Goal: Information Seeking & Learning: Check status

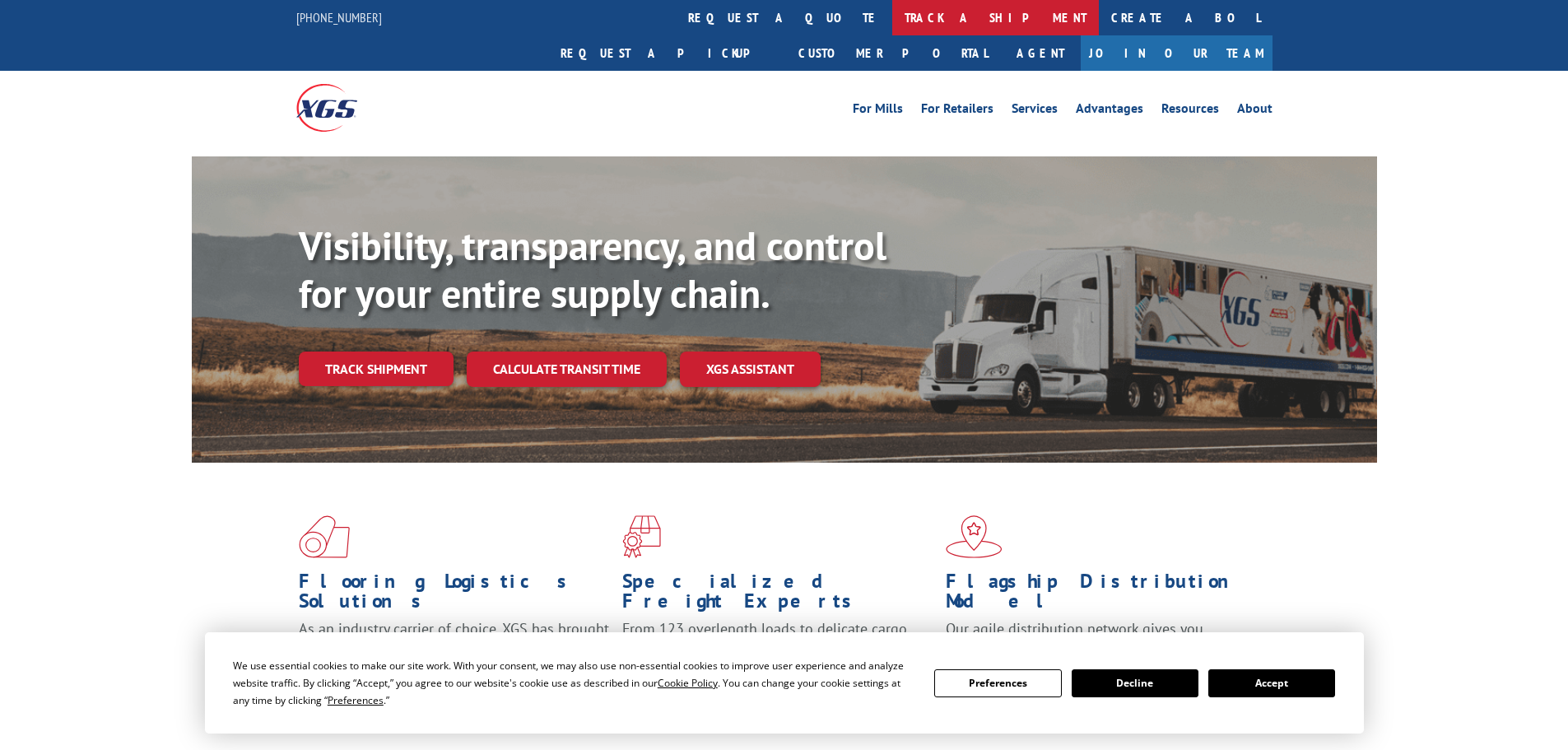
click at [892, 19] on link "track a shipment" at bounding box center [995, 17] width 206 height 35
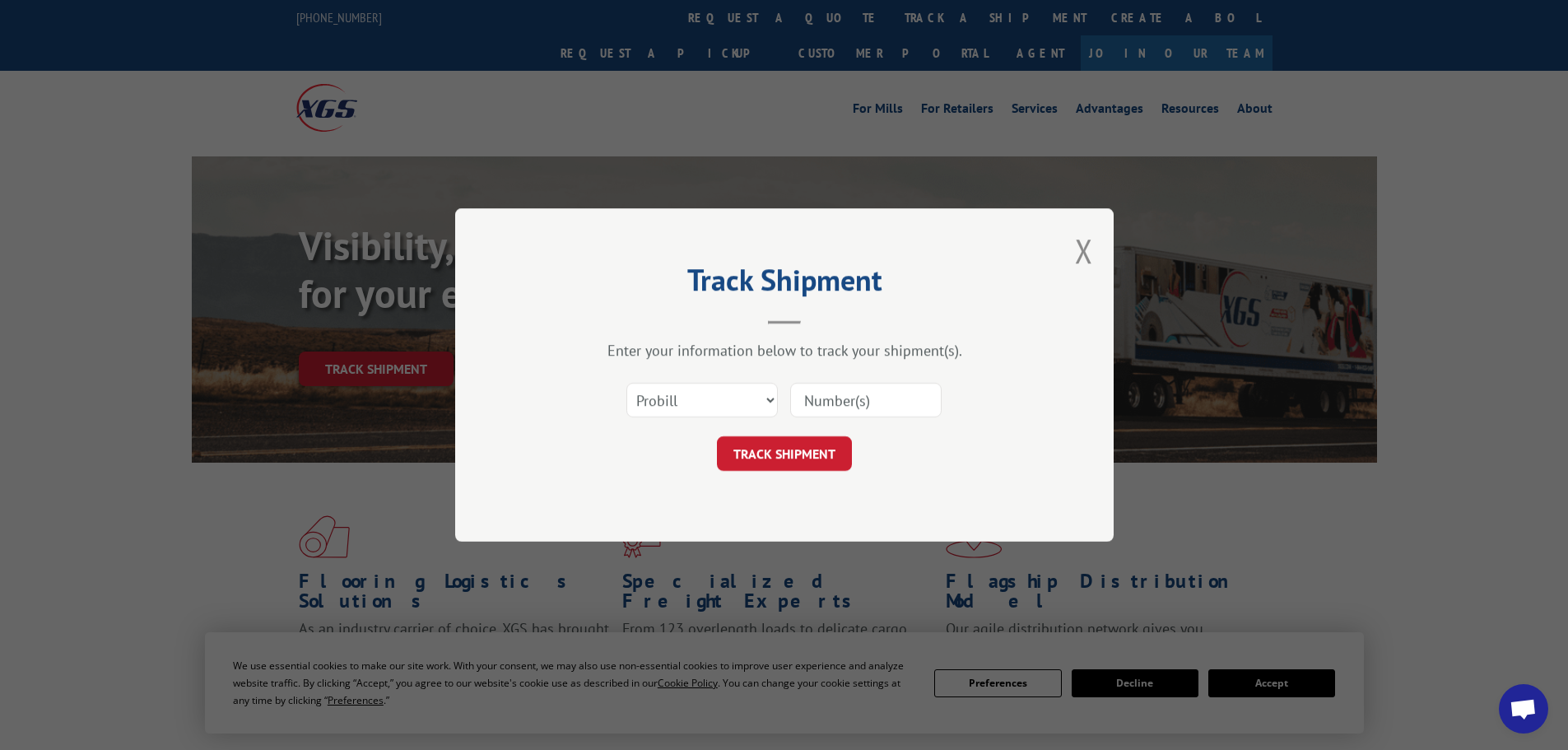
click at [858, 403] on input at bounding box center [866, 400] width 151 height 34
paste input "444467"
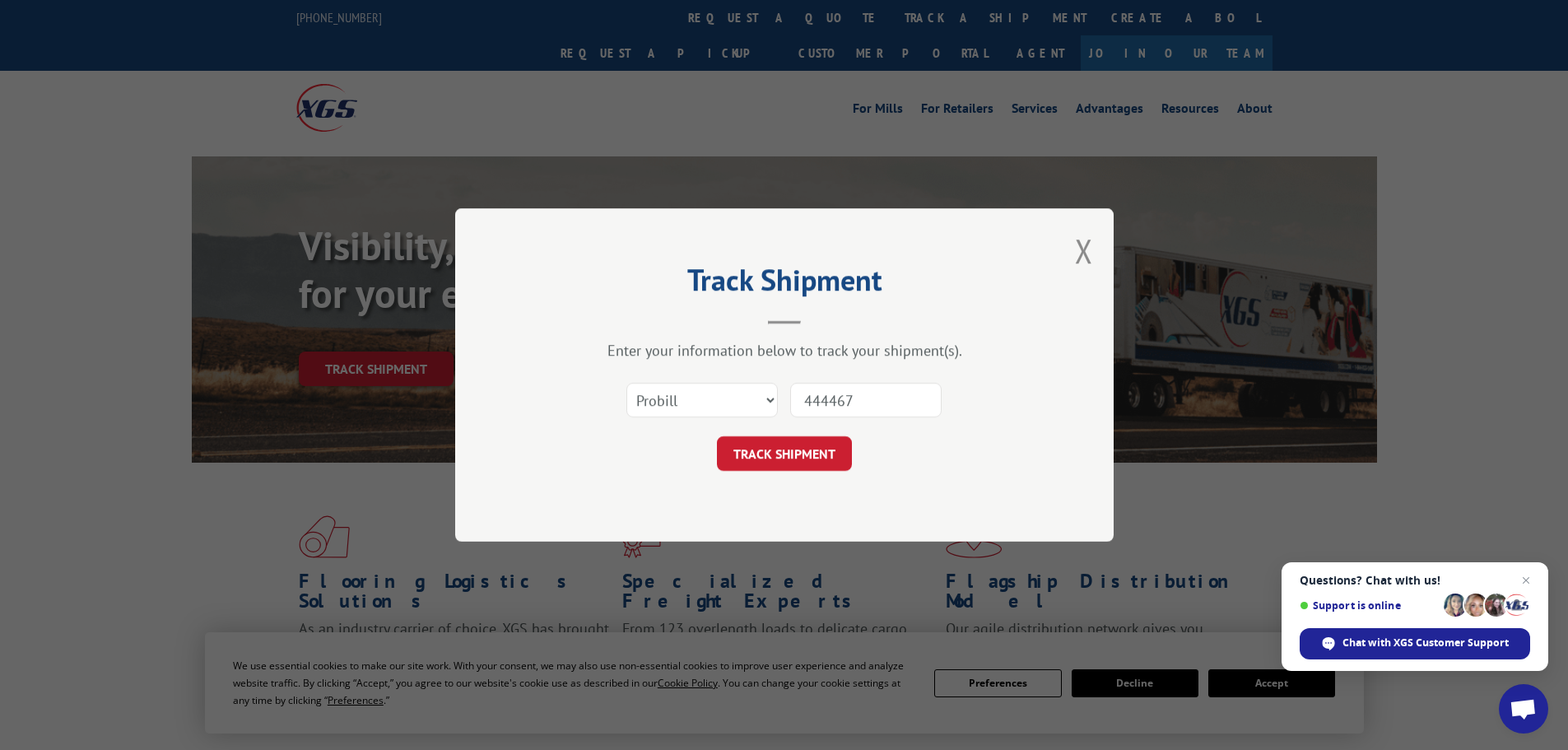
type input "444467"
click at [727, 402] on select "Select category... Probill BOL PO" at bounding box center [702, 400] width 151 height 34
select select "bol"
click at [626, 383] on select "Select category... Probill BOL PO" at bounding box center [702, 400] width 151 height 34
click at [799, 435] on form "Select category... Probill BOL PO 444467 TRACK SHIPMENT" at bounding box center [784, 421] width 494 height 98
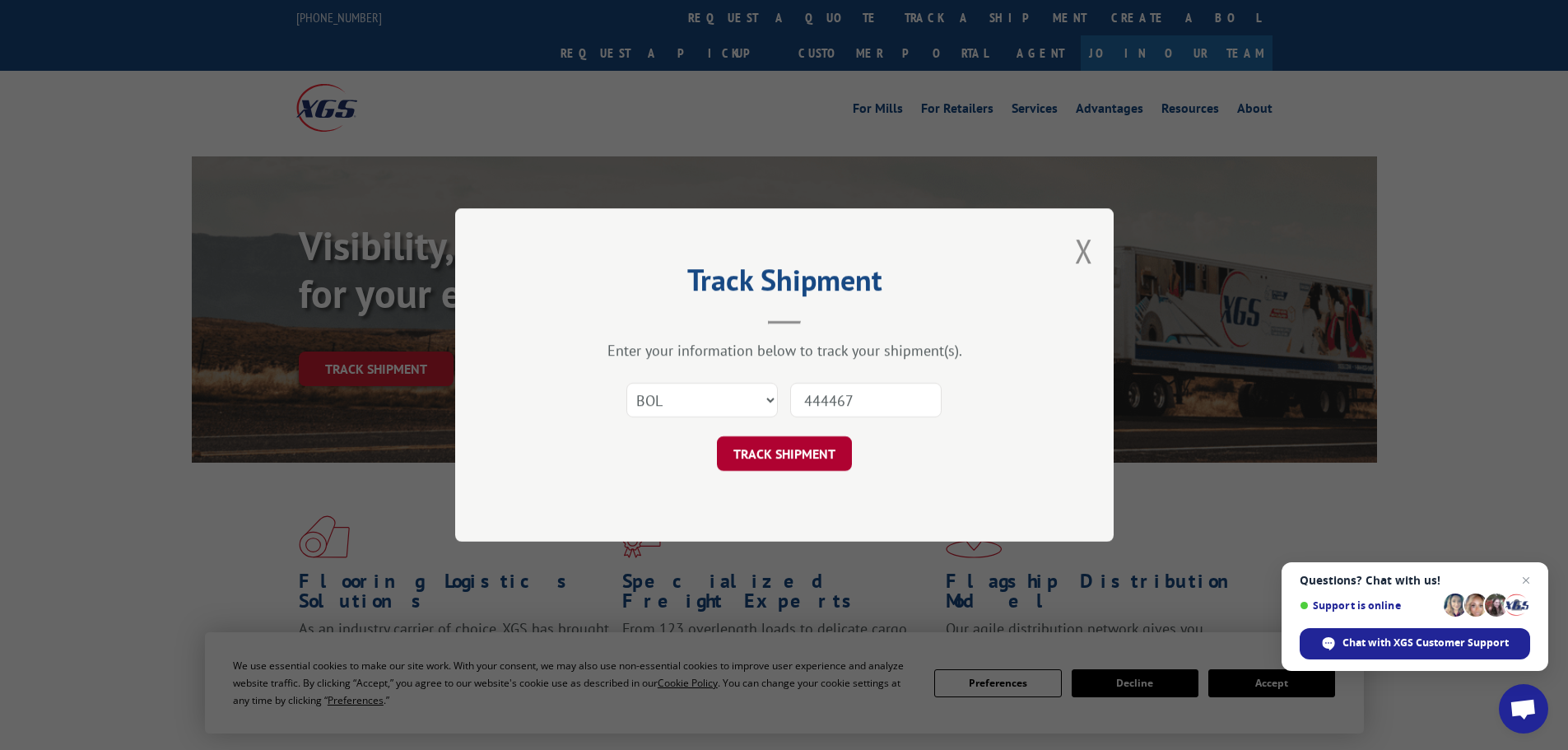
click at [802, 440] on button "TRACK SHIPMENT" at bounding box center [784, 453] width 135 height 34
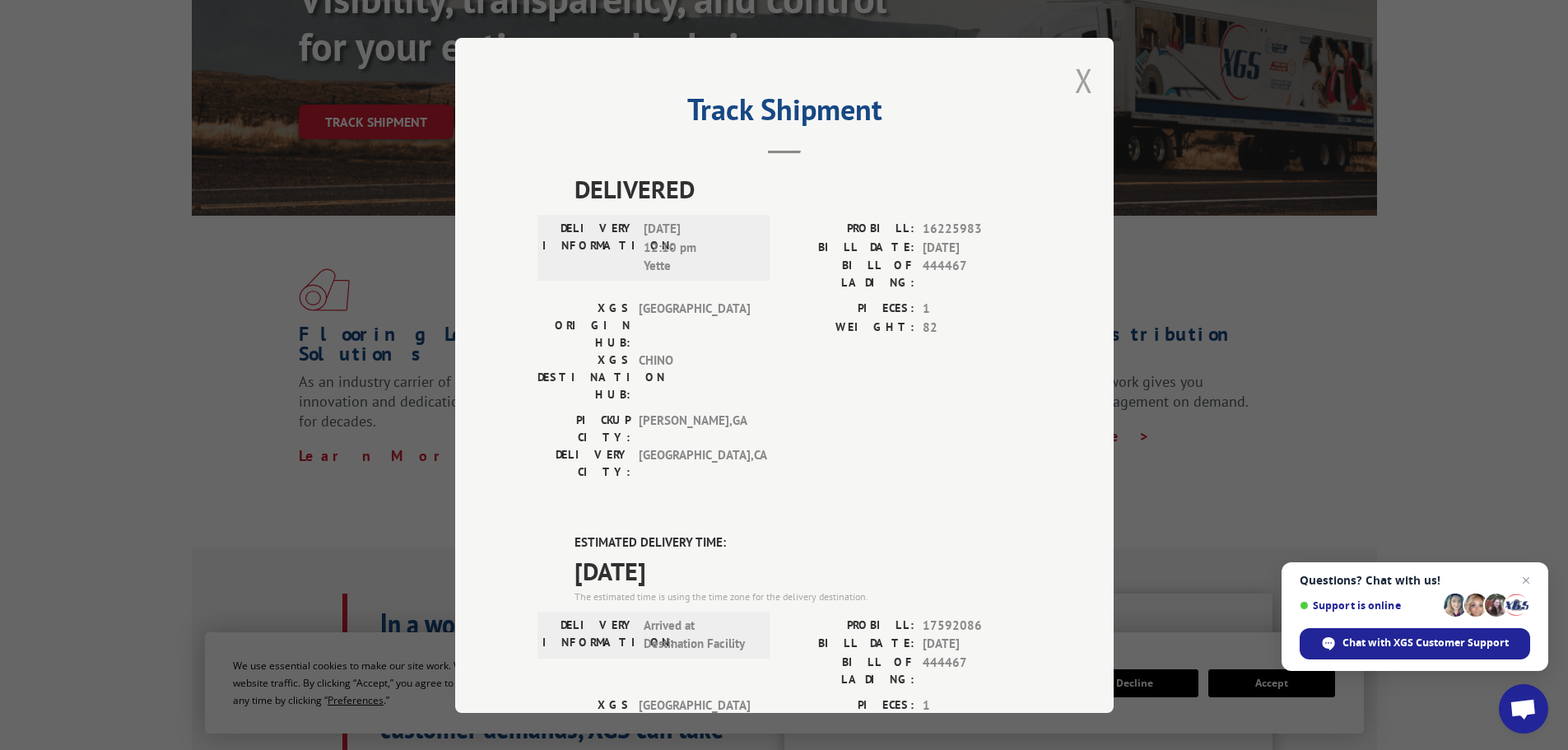
click at [1075, 83] on button "Close modal" at bounding box center [1084, 80] width 18 height 44
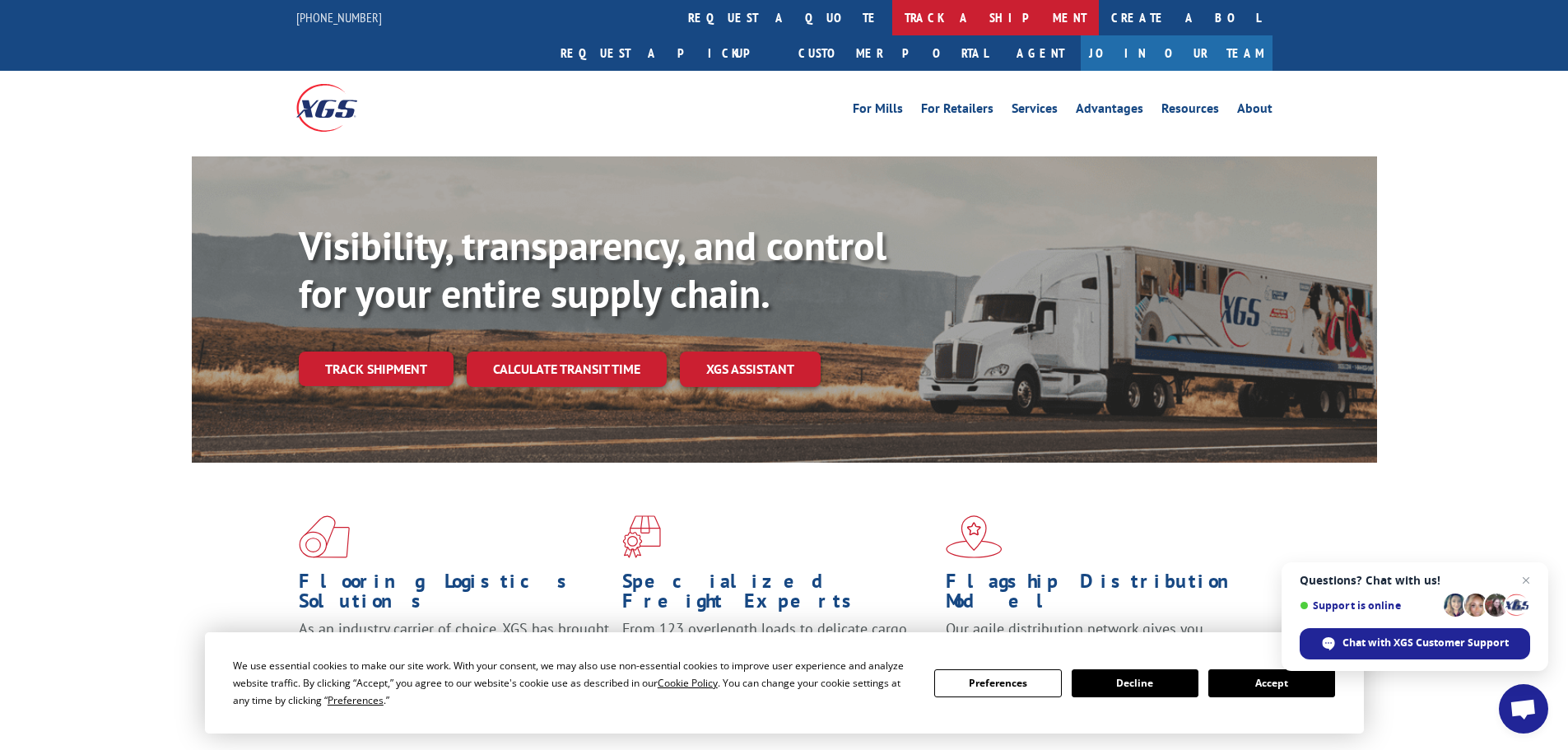
click at [892, 17] on link "track a shipment" at bounding box center [995, 17] width 206 height 35
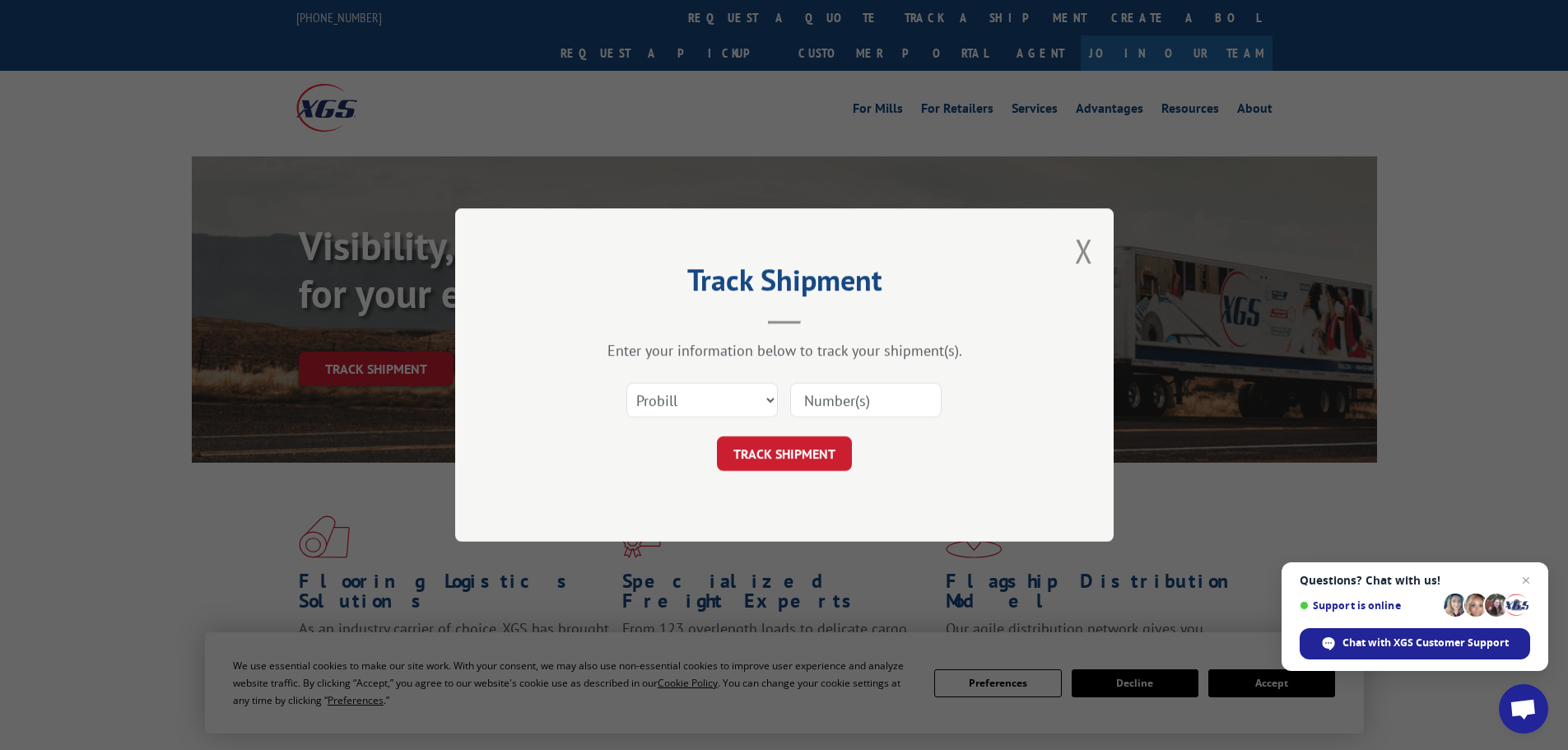
click at [821, 398] on input at bounding box center [866, 400] width 151 height 34
paste input "5106620"
type input "5106620"
click at [730, 393] on select "Select category... Probill BOL PO" at bounding box center [702, 400] width 151 height 34
select select "bol"
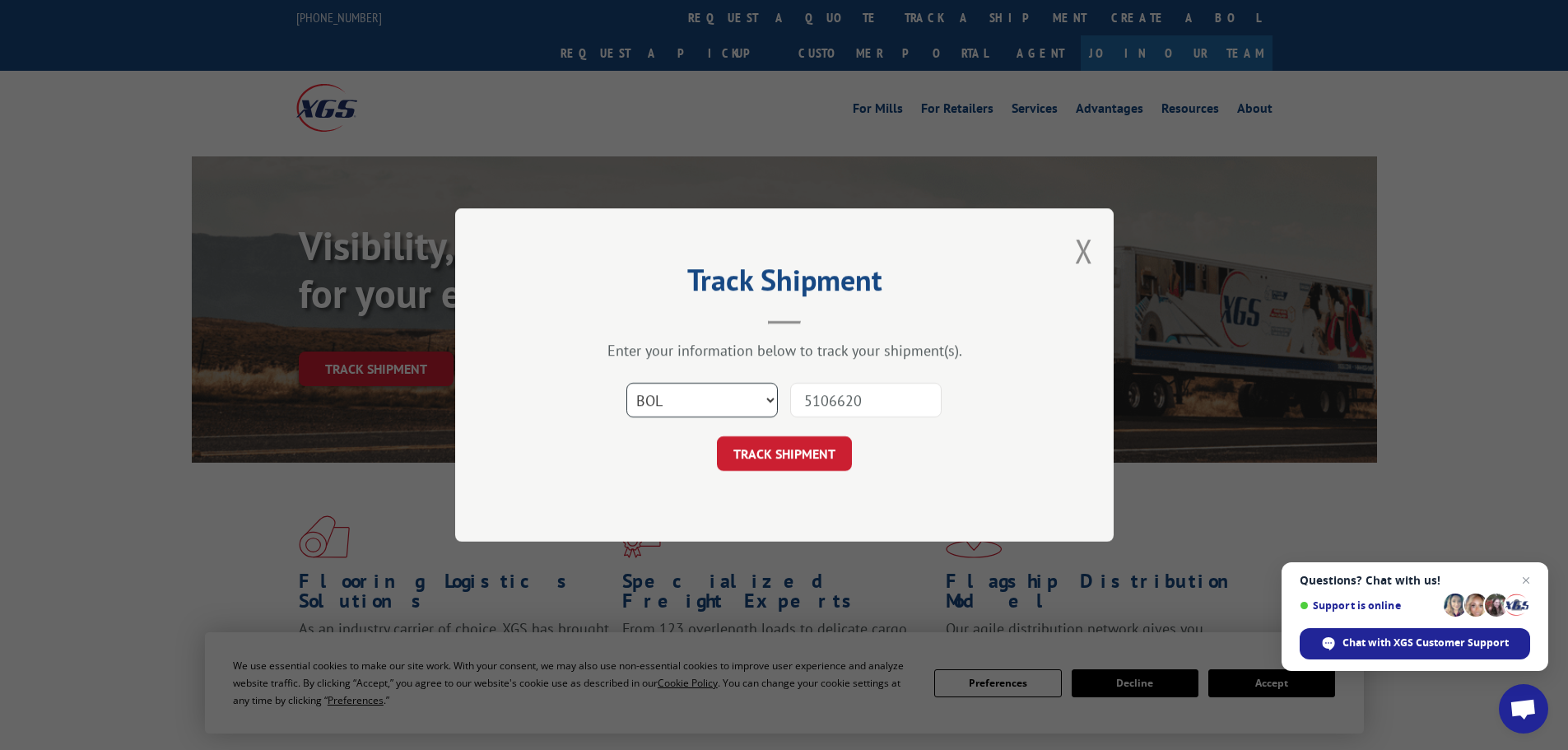
click at [626, 383] on select "Select category... Probill BOL PO" at bounding box center [702, 400] width 151 height 34
click at [772, 459] on button "TRACK SHIPMENT" at bounding box center [784, 453] width 135 height 34
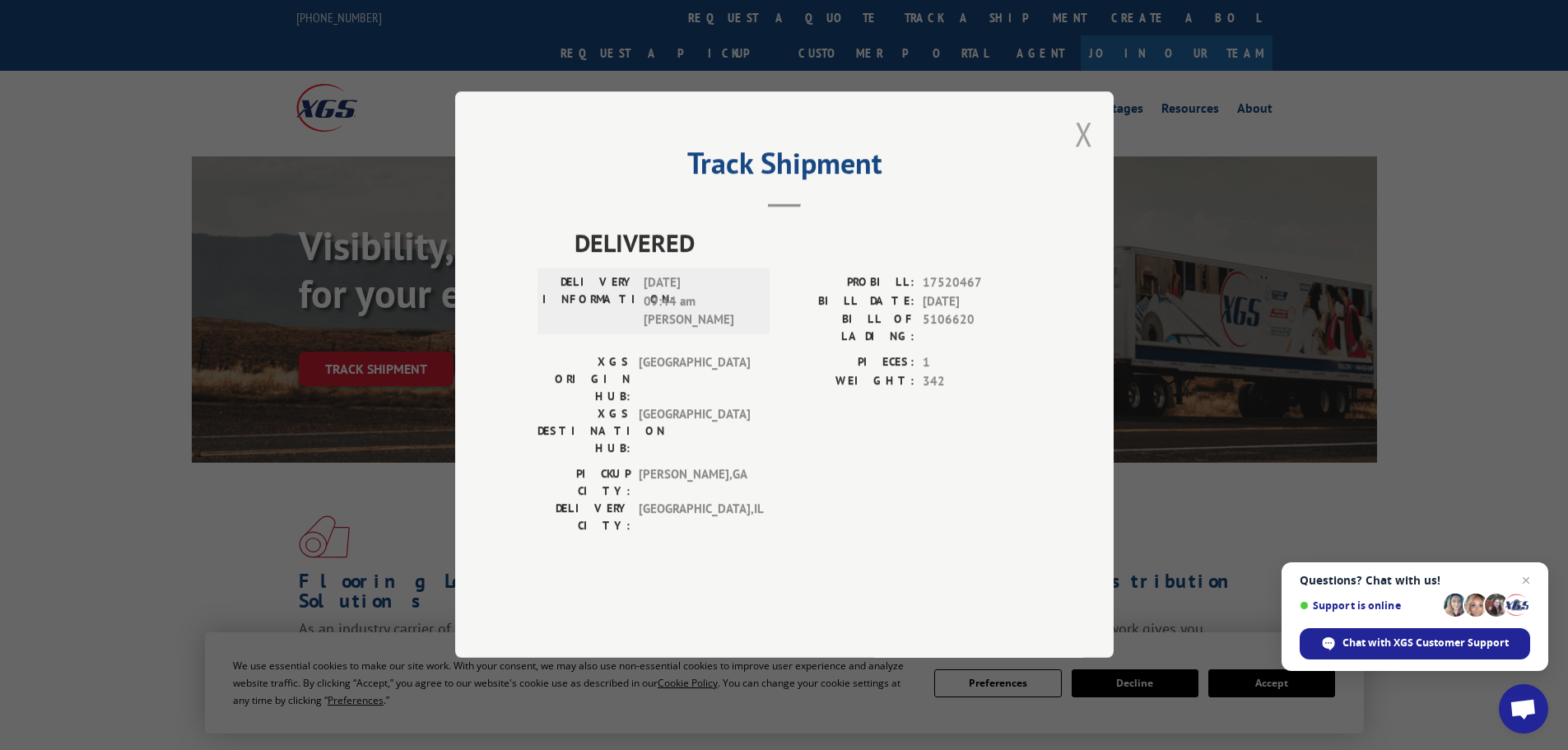
click at [1076, 156] on button "Close modal" at bounding box center [1084, 133] width 18 height 44
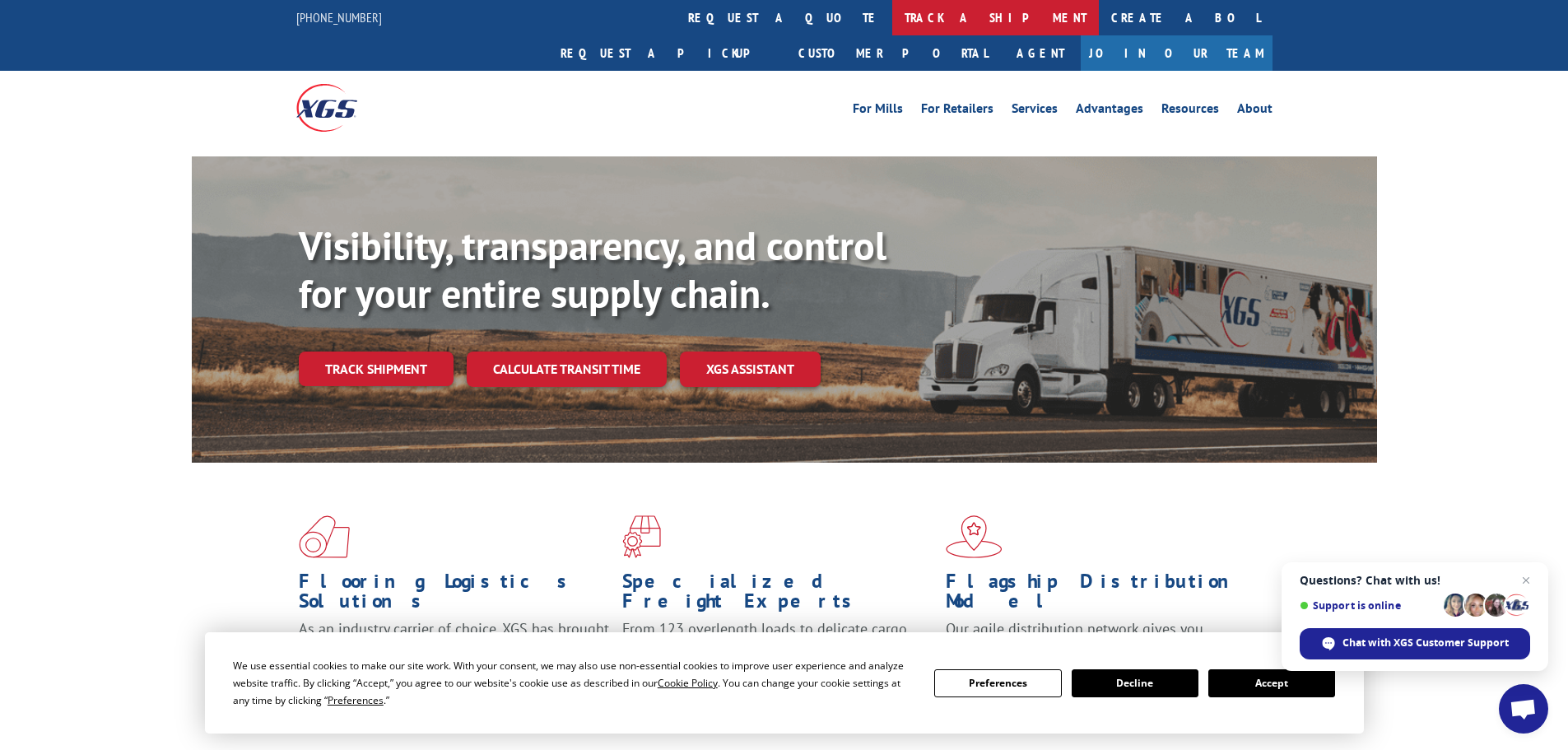
click at [892, 11] on link "track a shipment" at bounding box center [995, 17] width 206 height 35
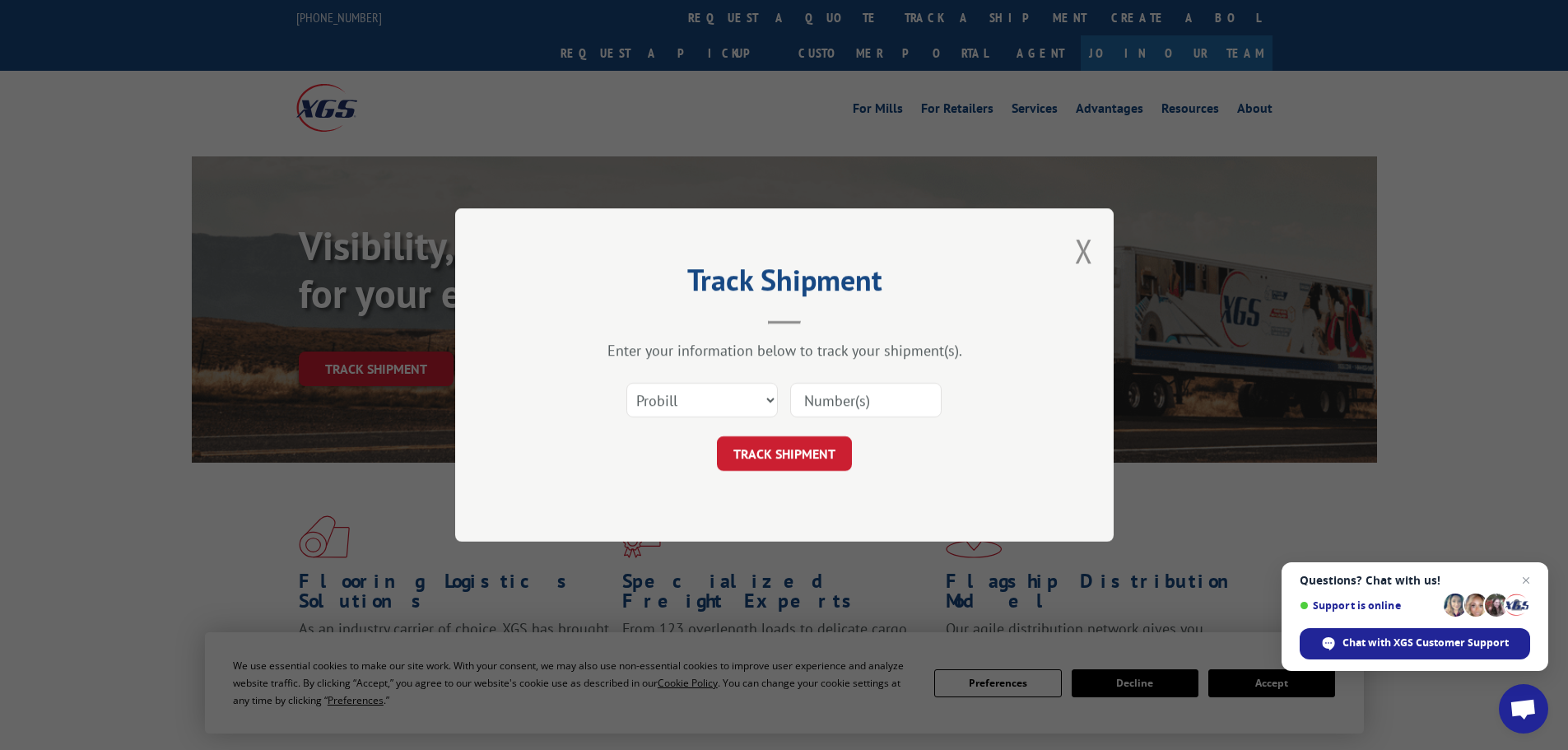
click at [809, 397] on input at bounding box center [866, 400] width 151 height 34
paste input "5106620"
type input "5106620"
click at [689, 391] on select "Select category... Probill BOL PO" at bounding box center [702, 400] width 151 height 34
select select "bol"
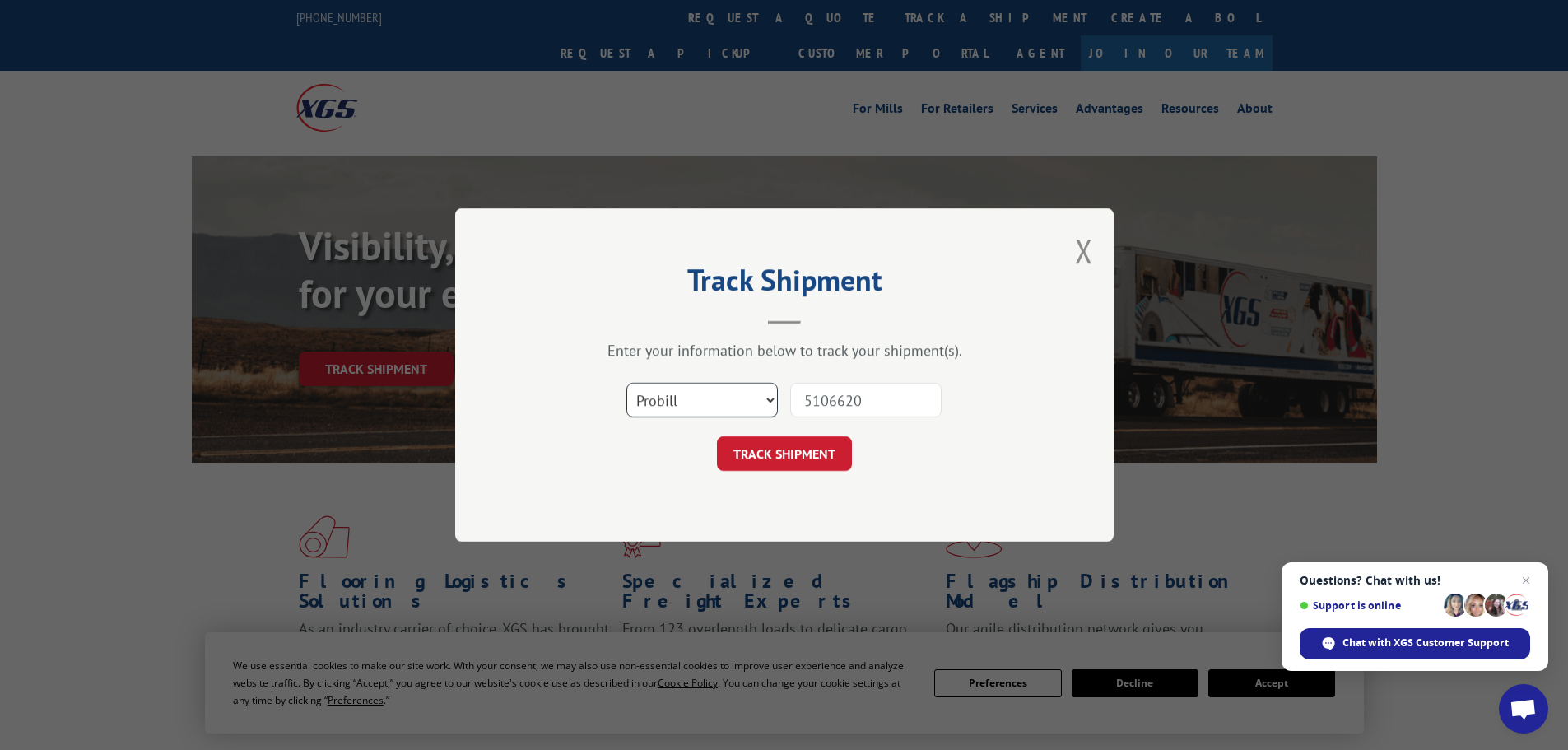
click at [626, 383] on select "Select category... Probill BOL PO" at bounding box center [702, 400] width 151 height 34
click at [802, 443] on button "TRACK SHIPMENT" at bounding box center [784, 453] width 135 height 34
